Goal: Find specific page/section: Find specific page/section

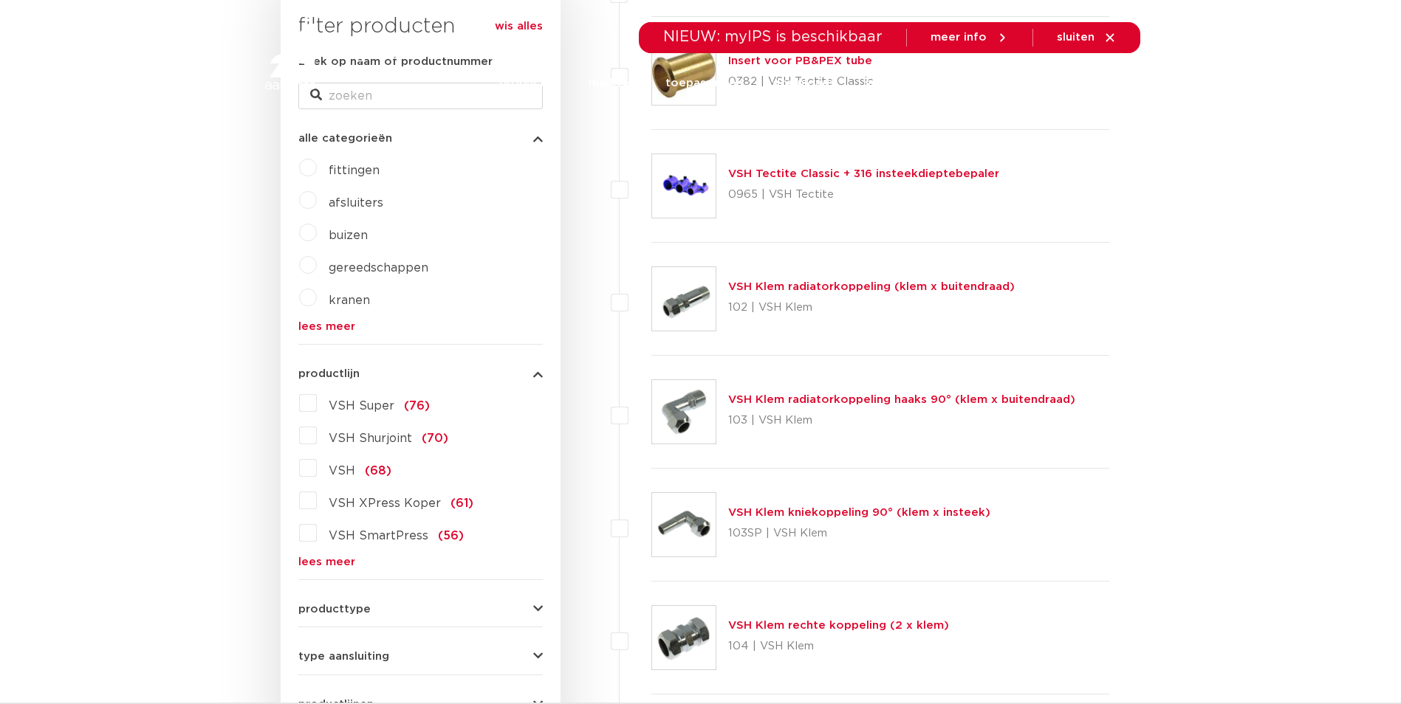
click at [365, 94] on div at bounding box center [357, 56] width 193 height 112
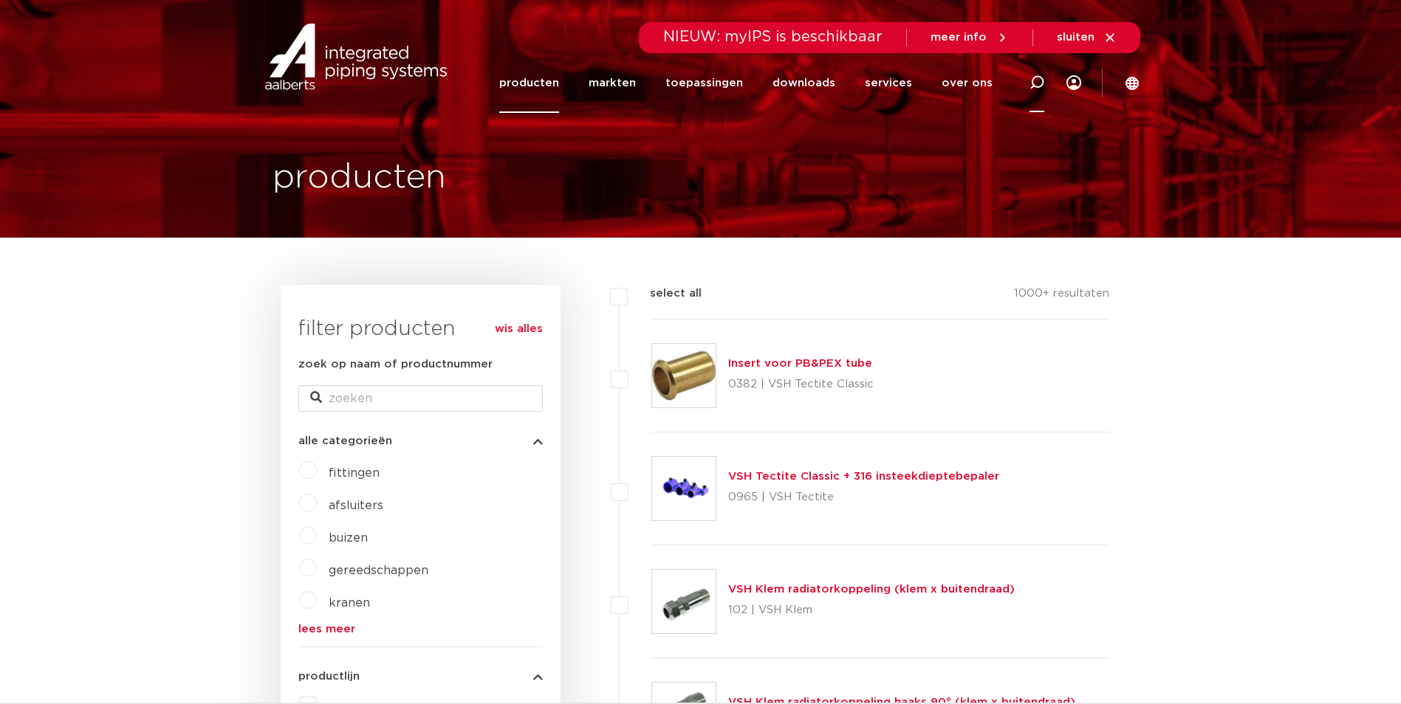
click at [1038, 79] on icon at bounding box center [1036, 82] width 15 height 15
type input "2-delig"
click button "Zoeken" at bounding box center [0, 0] width 0 height 0
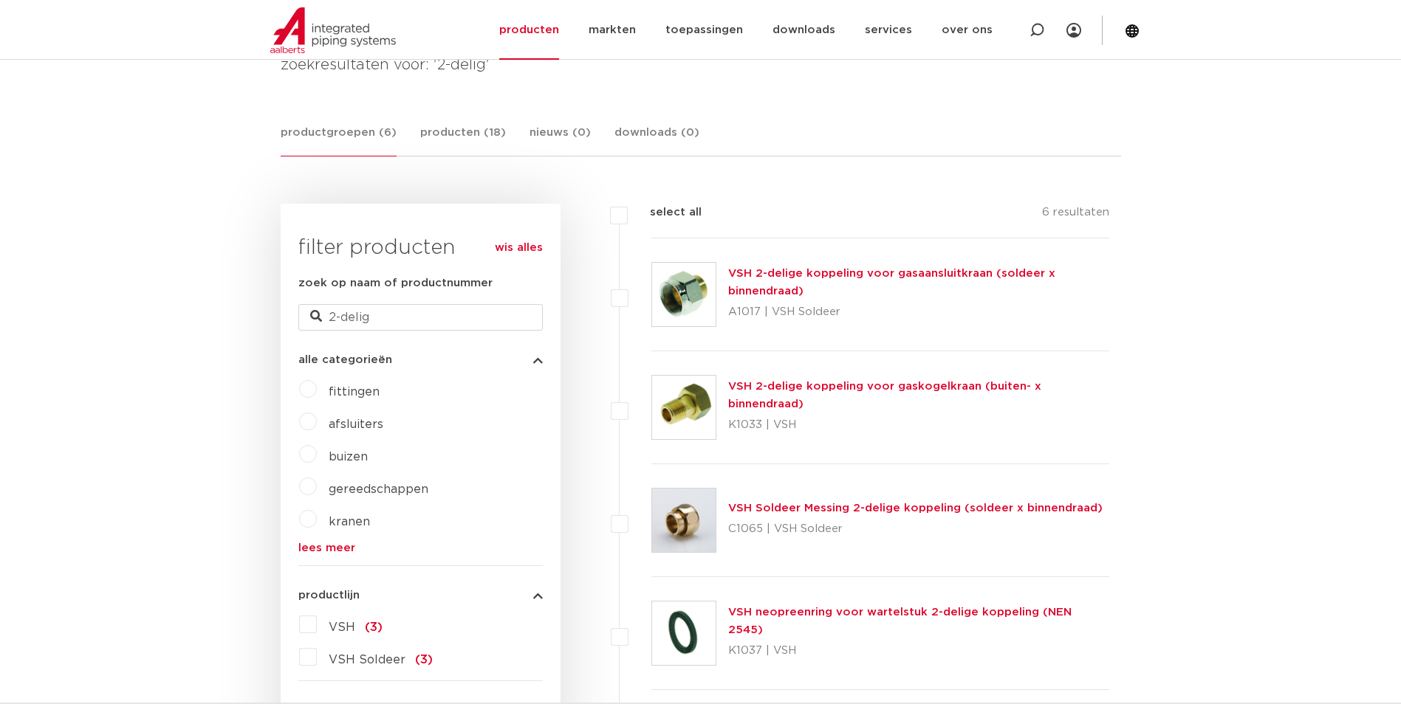
scroll to position [295, 0]
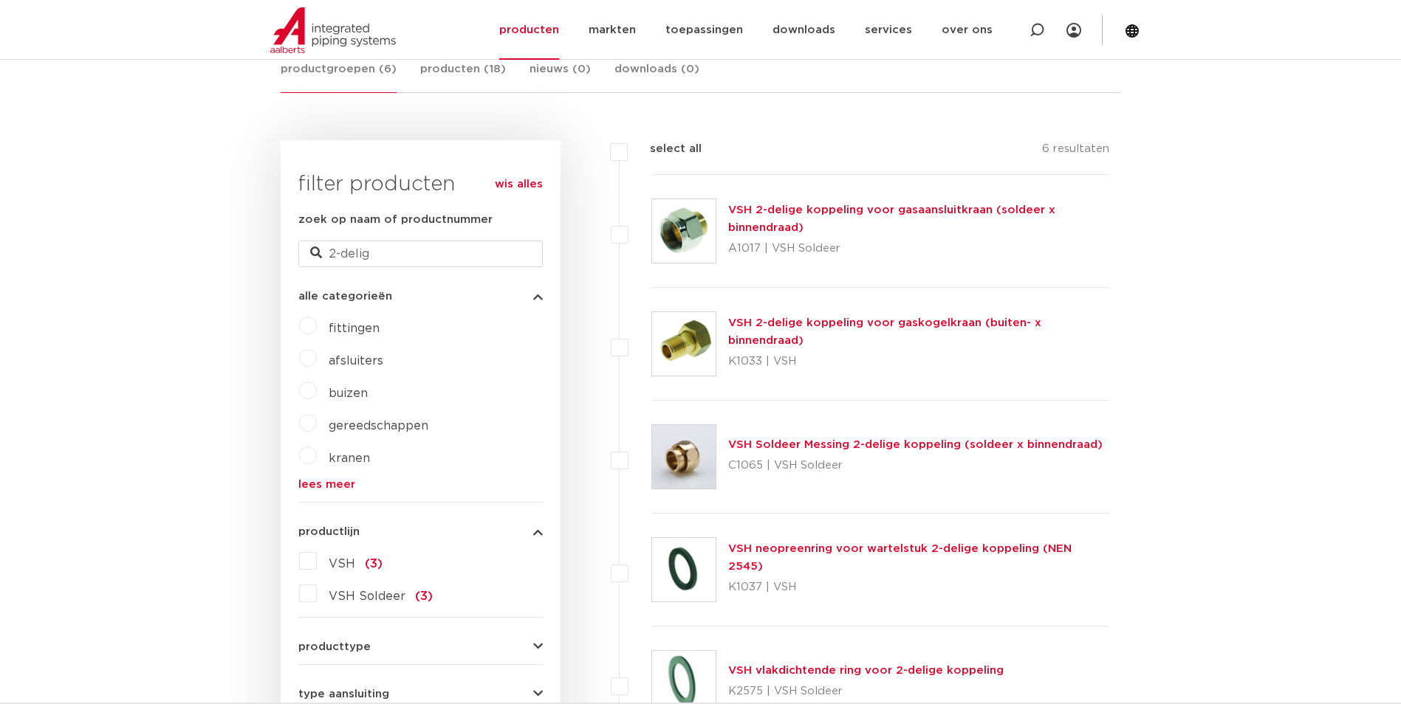
click at [790, 334] on link "VSH 2-delige koppeling voor gaskogelkraan (buiten- x binnendraad)" at bounding box center [884, 331] width 313 height 29
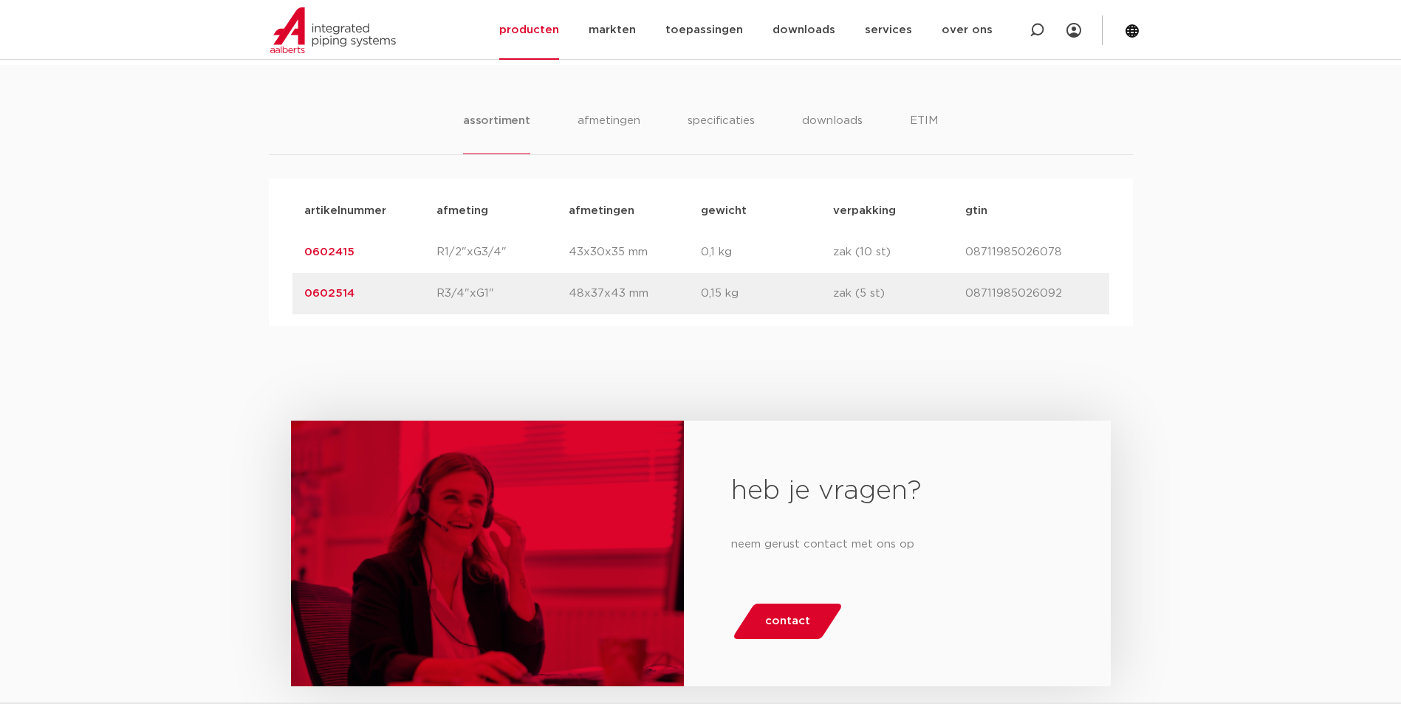
click at [327, 292] on link "0602514" at bounding box center [329, 293] width 50 height 11
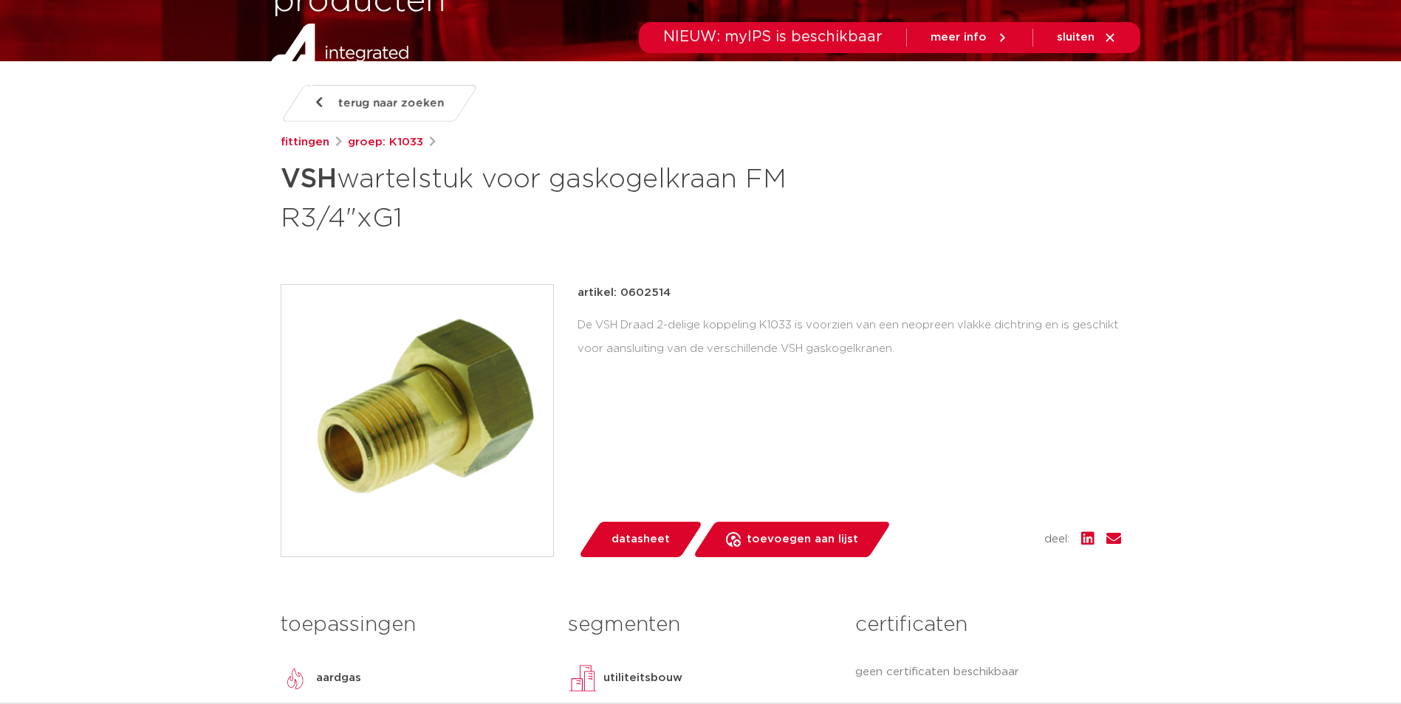
scroll to position [20, 0]
